Goal: Find specific page/section

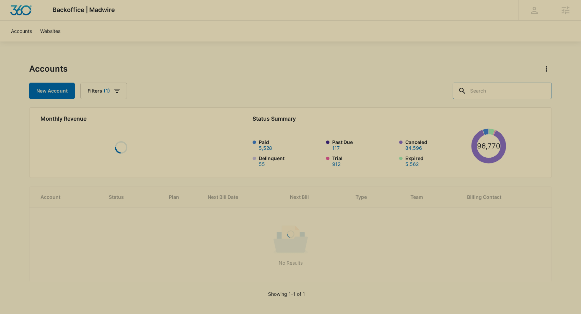
click at [527, 90] on input "text" at bounding box center [501, 91] width 99 height 16
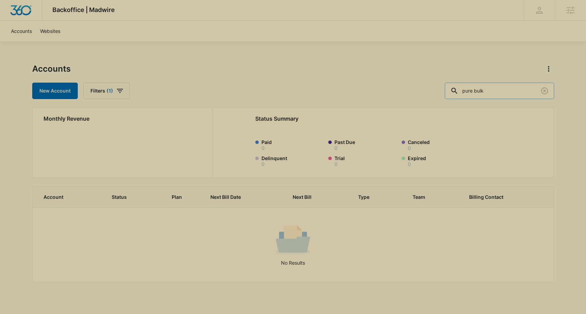
click at [495, 89] on input "pure bulk" at bounding box center [499, 91] width 109 height 16
type input "purebulk"
